Goal: Information Seeking & Learning: Check status

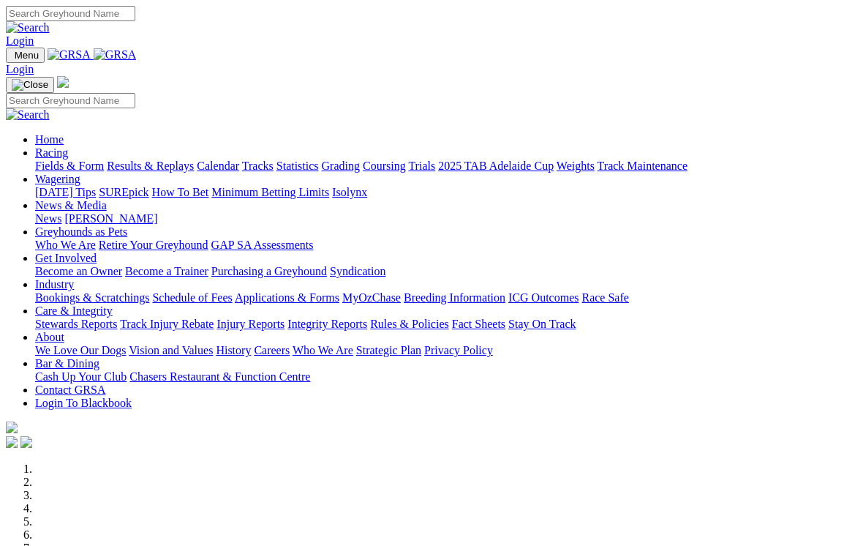
click at [68, 146] on link "Racing" at bounding box center [51, 152] width 33 height 12
click at [180, 159] on link "Results & Replays" at bounding box center [150, 165] width 87 height 12
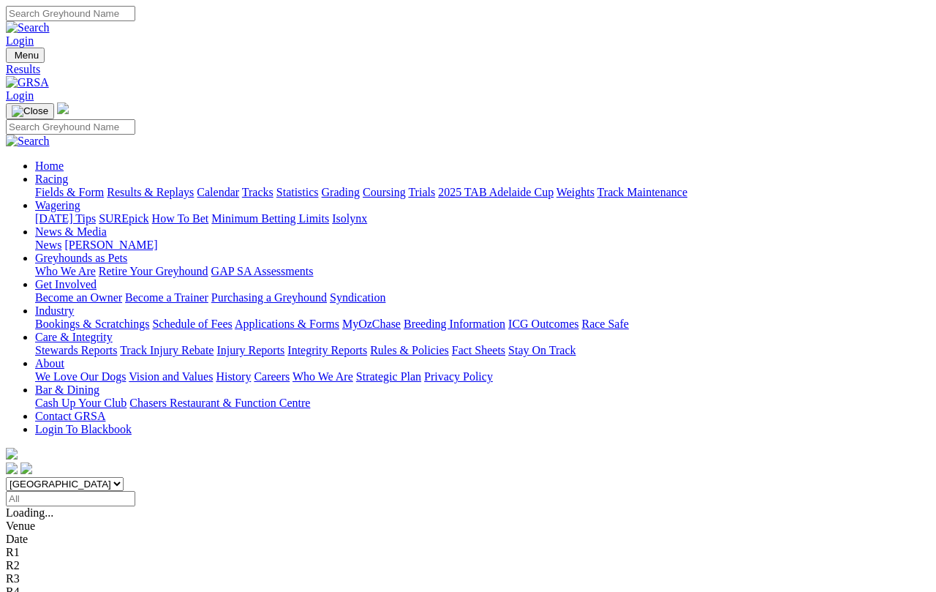
click at [135, 491] on input "Select date" at bounding box center [70, 498] width 129 height 15
type input "[DATE]"
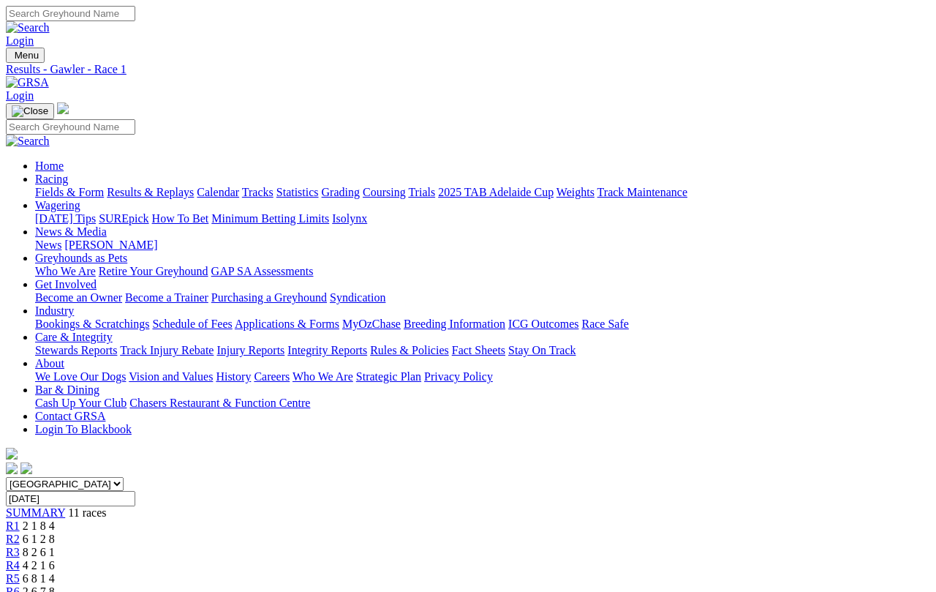
scroll to position [5, 0]
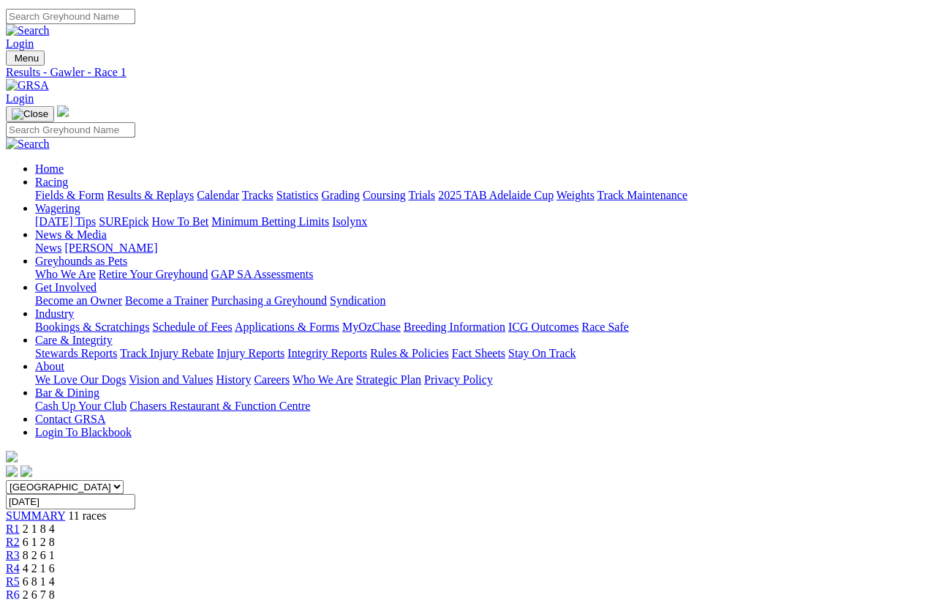
scroll to position [15, 0]
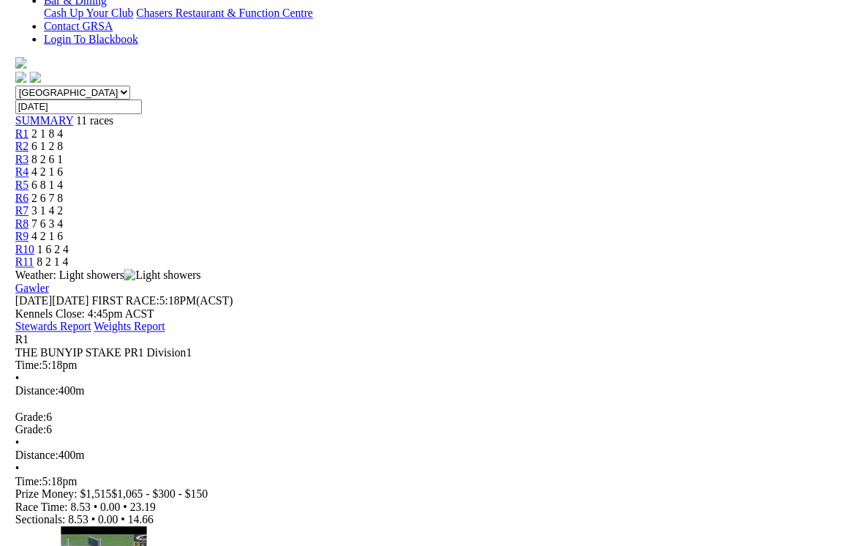
scroll to position [13, 0]
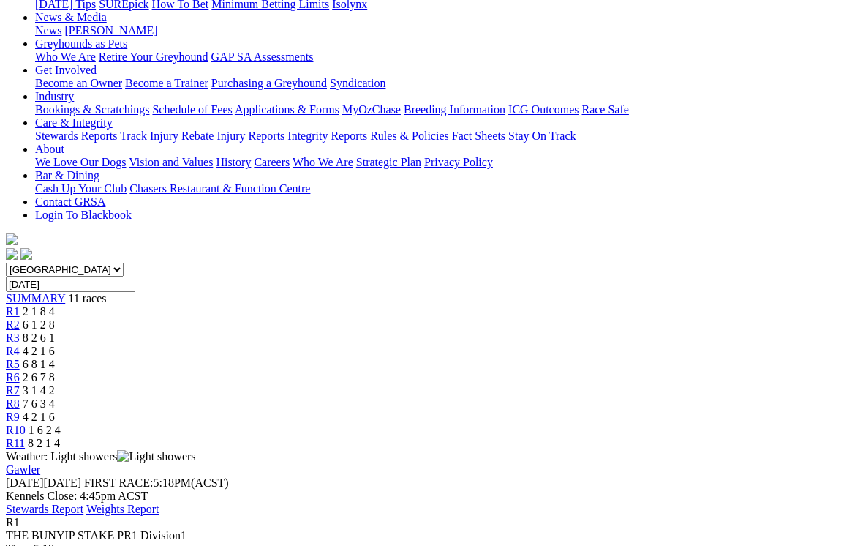
scroll to position [215, 0]
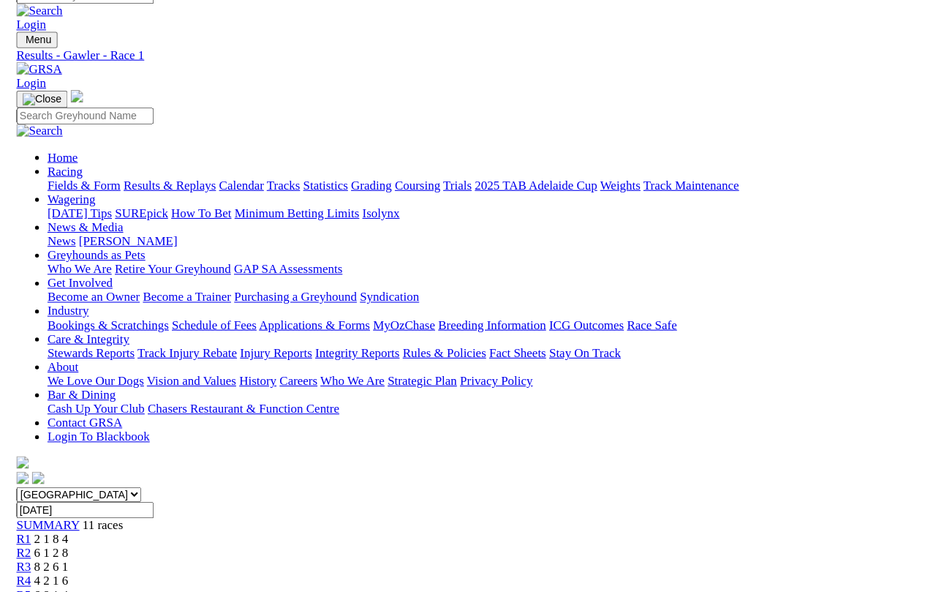
scroll to position [216, 0]
